Goal: Task Accomplishment & Management: Manage account settings

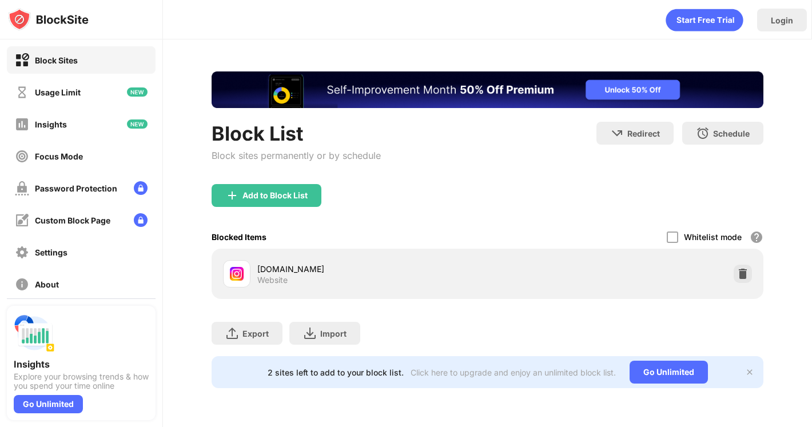
click at [741, 283] on div "[DOMAIN_NAME] Website" at bounding box center [488, 274] width 538 height 37
click at [742, 272] on img at bounding box center [742, 273] width 11 height 11
